Goal: Task Accomplishment & Management: Manage account settings

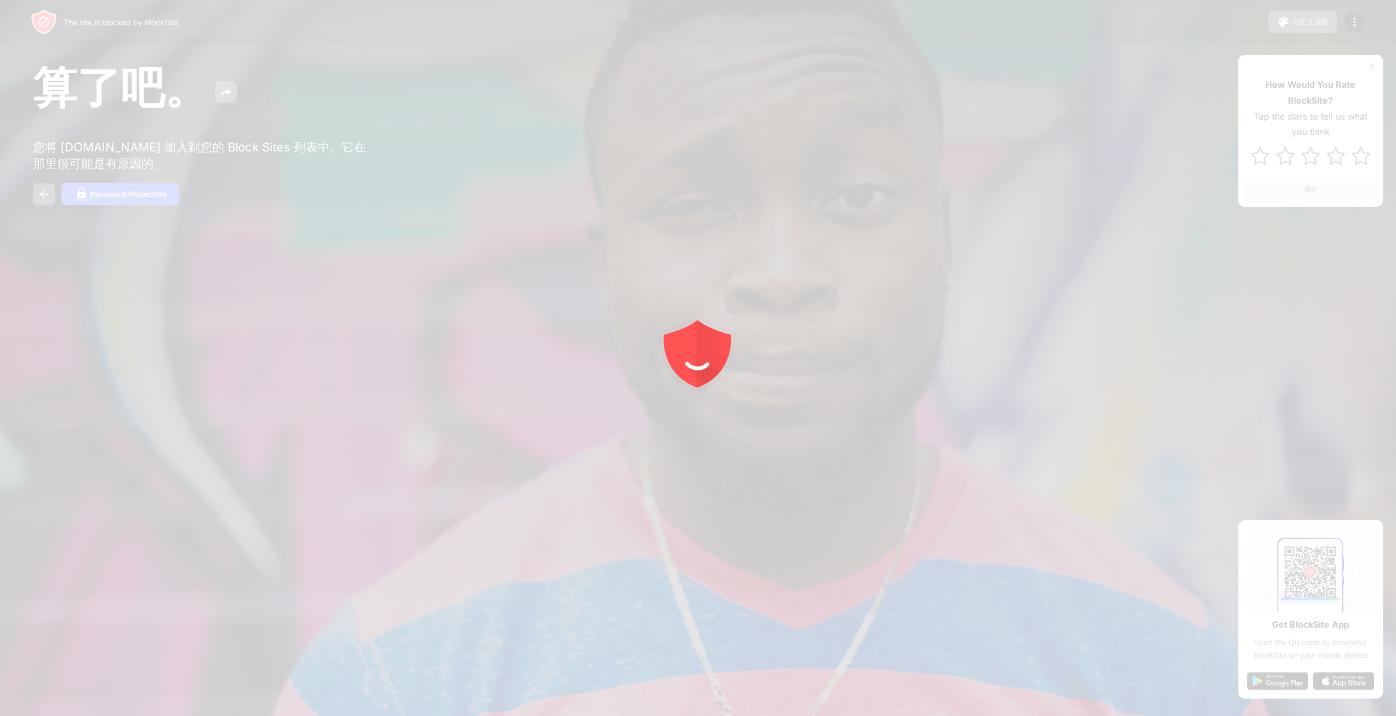
click at [871, 155] on div at bounding box center [698, 358] width 1396 height 716
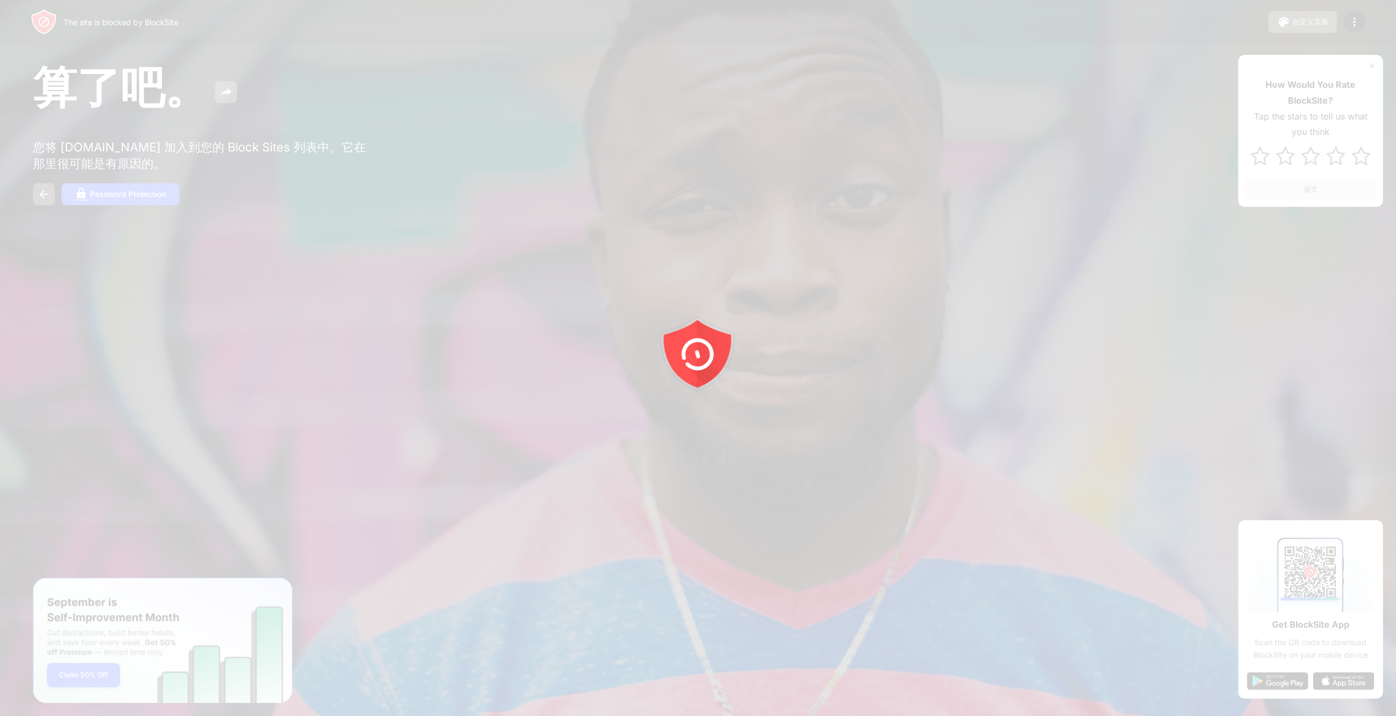
click at [1350, 24] on div at bounding box center [698, 358] width 1396 height 716
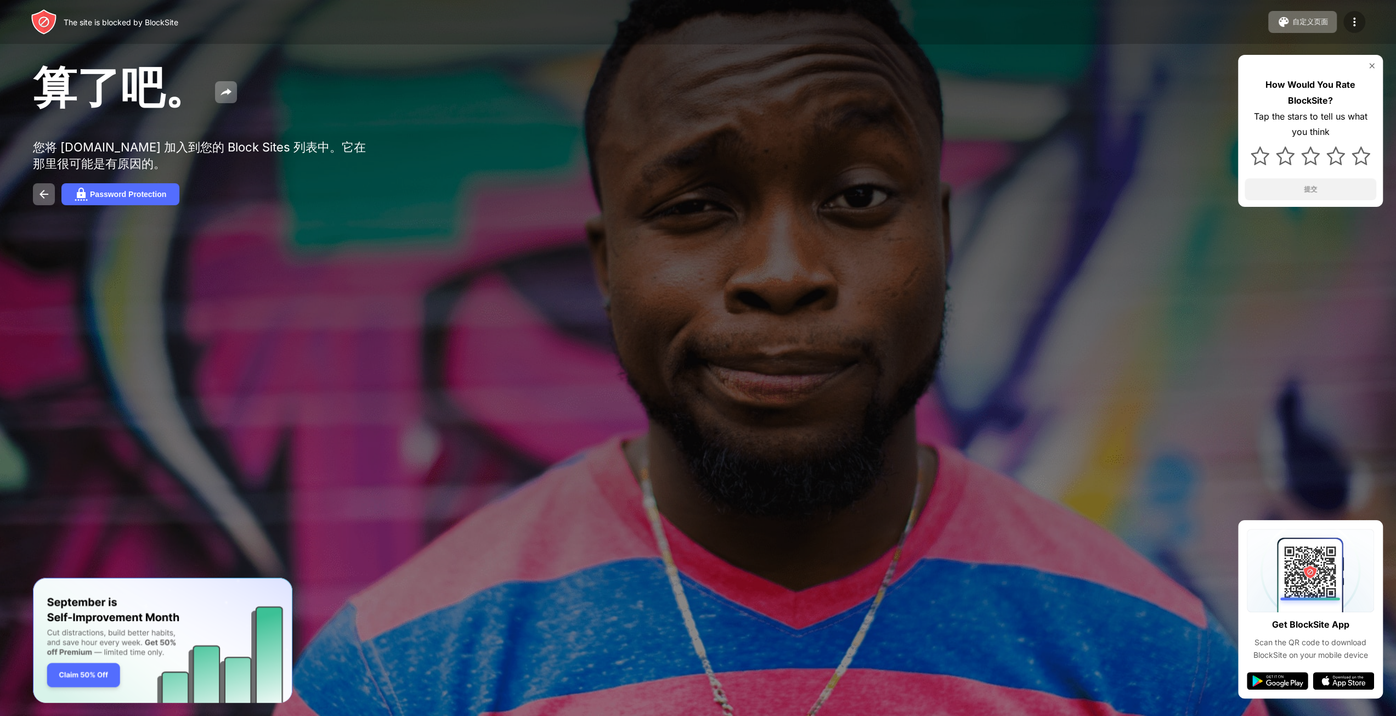
click at [1351, 24] on img at bounding box center [1354, 21] width 13 height 13
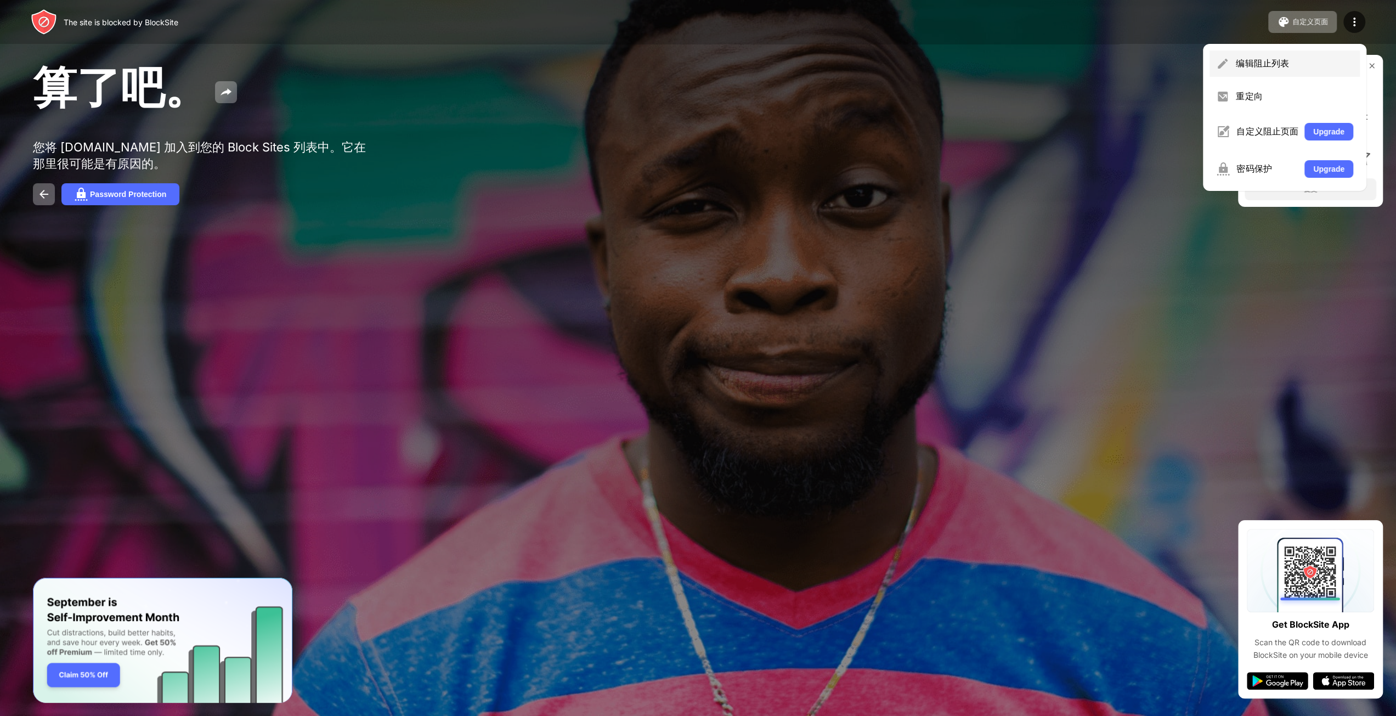
click at [1254, 67] on div "编辑阻止列表" at bounding box center [1294, 64] width 117 height 12
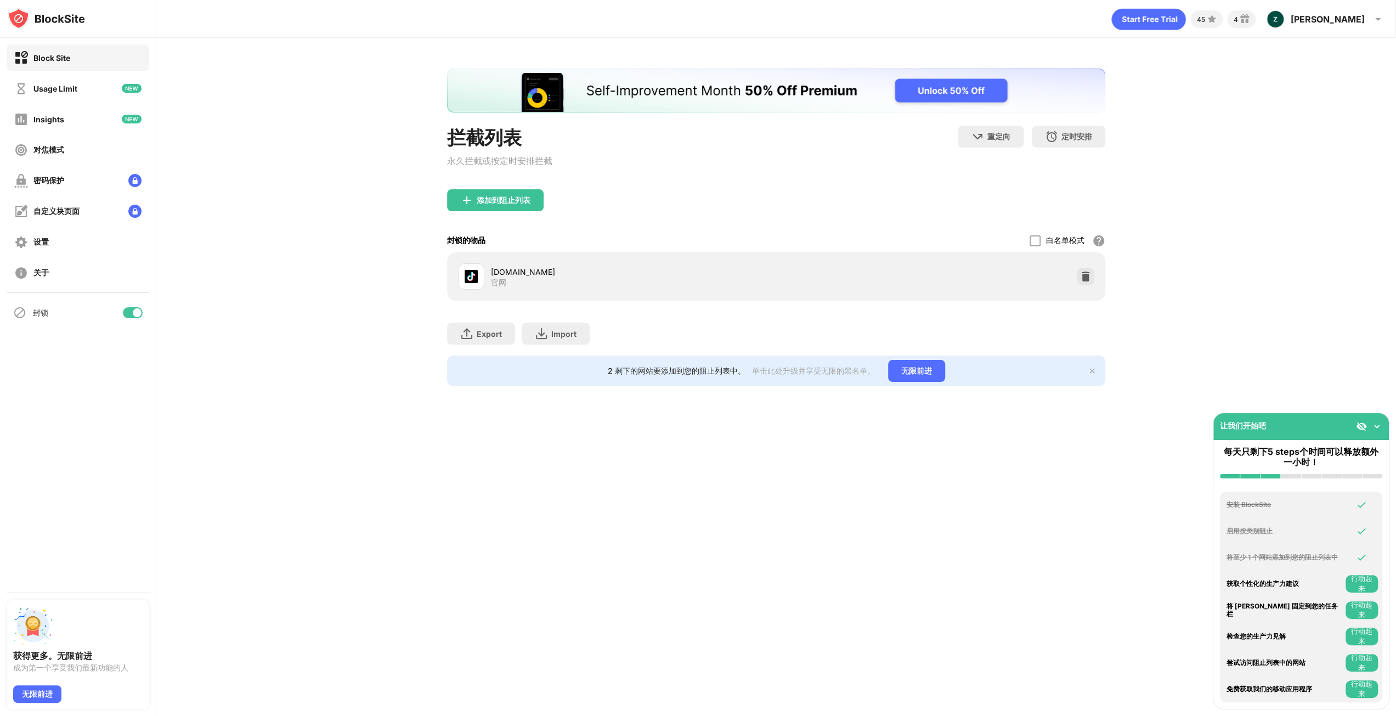
click at [1085, 315] on div "Export 导出文件（仅适用于网站项目） Import 导入文件（仅适用于网站项目）" at bounding box center [776, 328] width 658 height 55
click at [1086, 282] on img at bounding box center [1085, 276] width 11 height 11
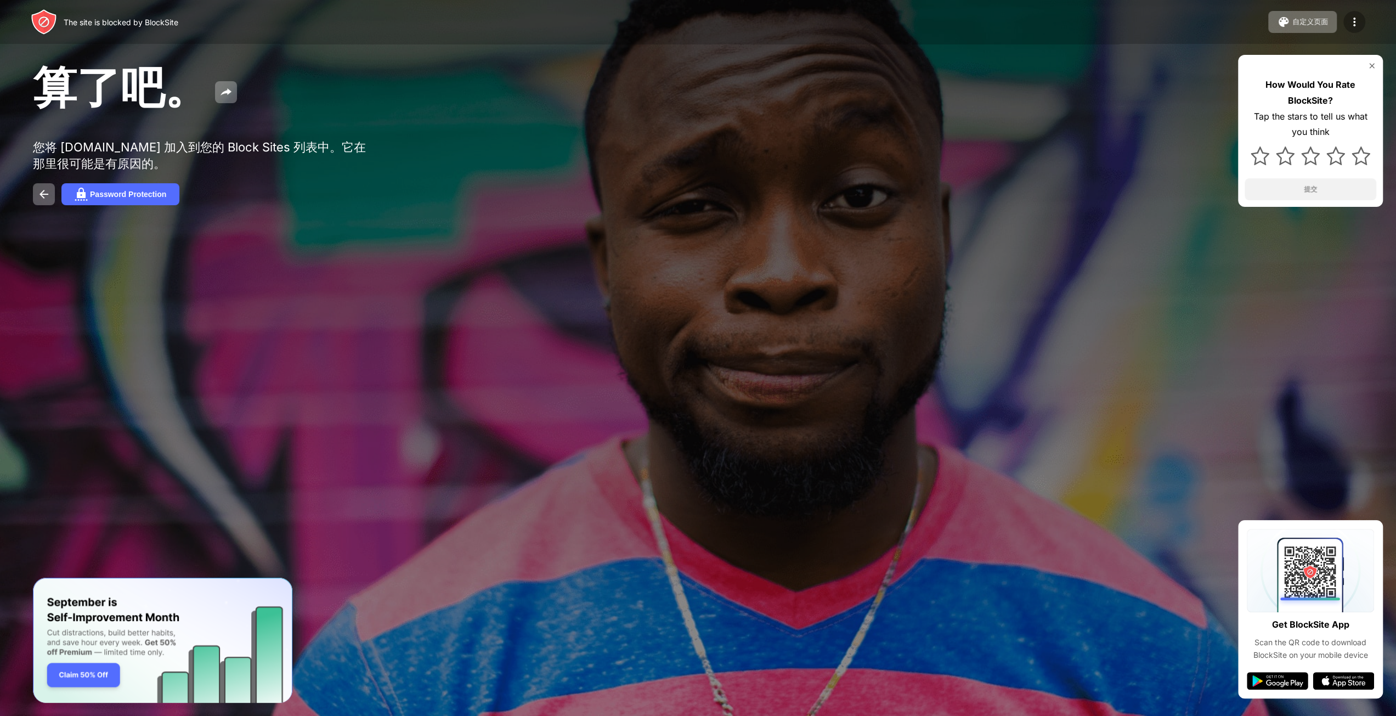
click at [1355, 21] on img at bounding box center [1354, 21] width 13 height 13
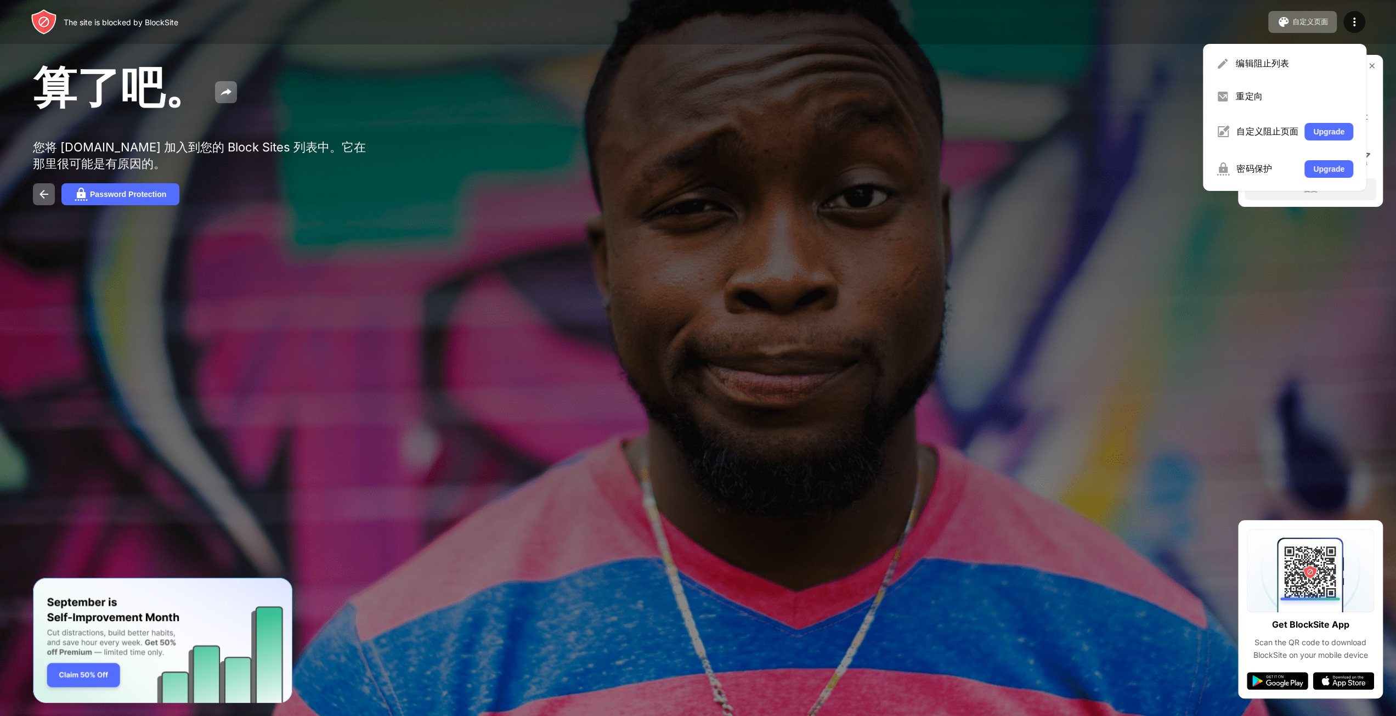
drag, startPoint x: 1264, startPoint y: 53, endPoint x: 1255, endPoint y: 53, distance: 9.3
click at [1264, 53] on div "编辑阻止列表" at bounding box center [1284, 63] width 150 height 26
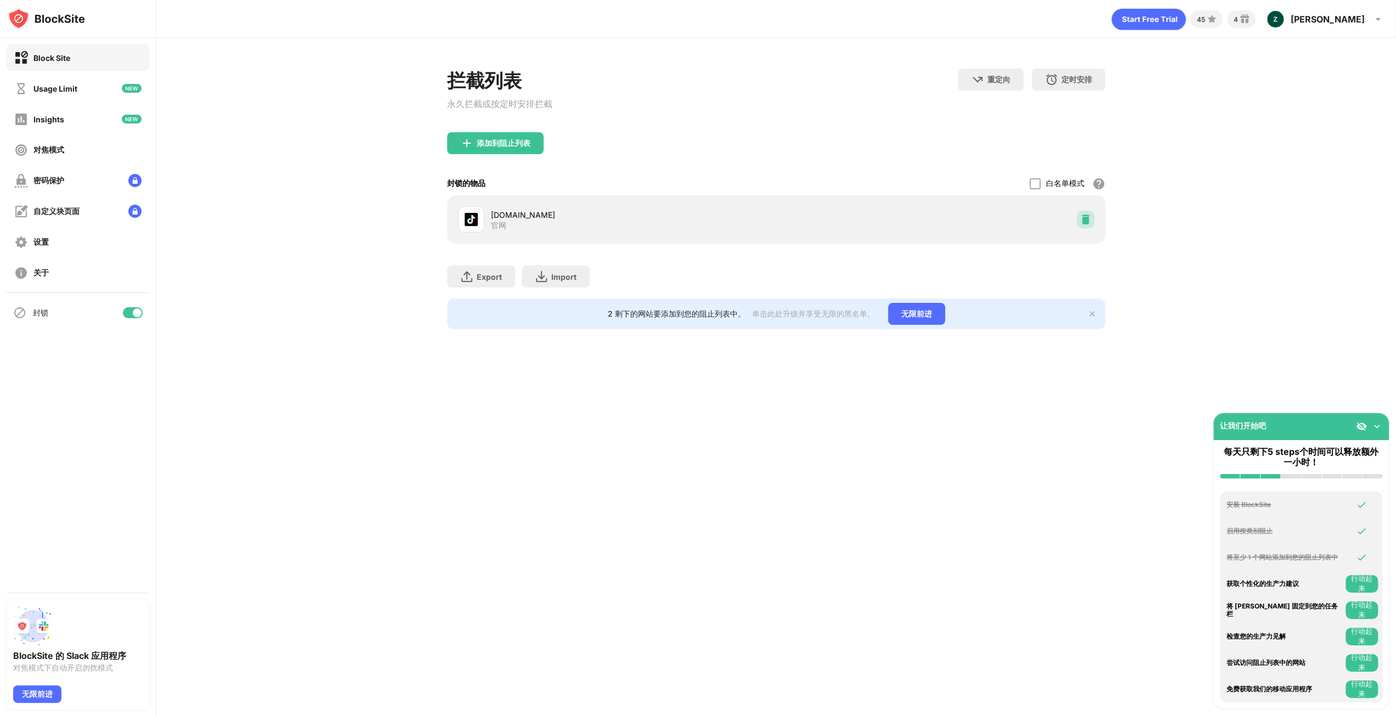
click at [1085, 221] on img at bounding box center [1085, 219] width 11 height 11
